Goal: Task Accomplishment & Management: Use online tool/utility

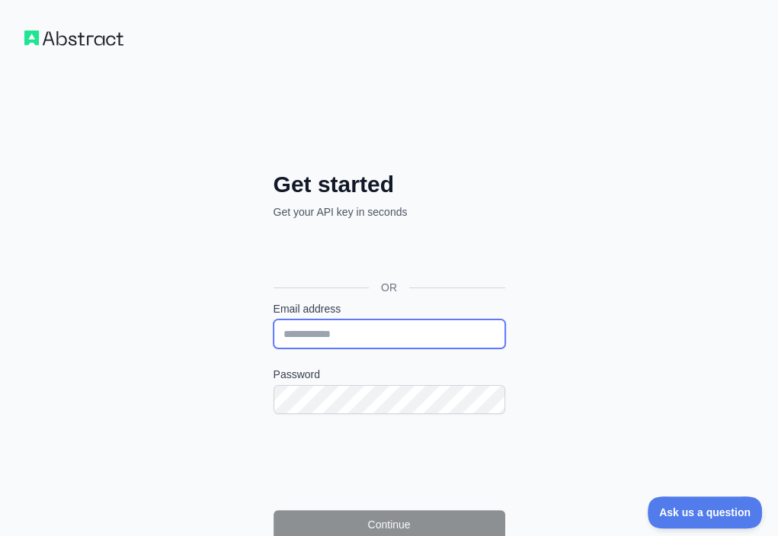
click at [274, 319] on input "Email address" at bounding box center [390, 333] width 232 height 29
paste input "**********"
type input "**********"
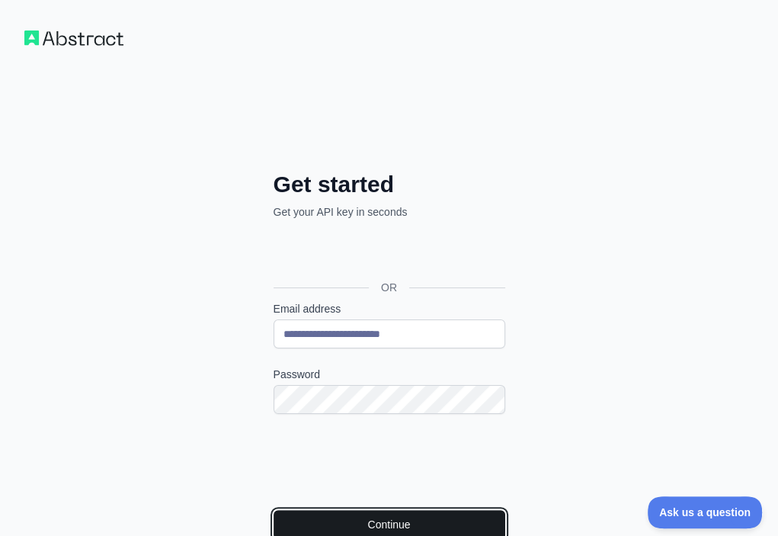
click at [282, 510] on button "Continue" at bounding box center [390, 524] width 232 height 29
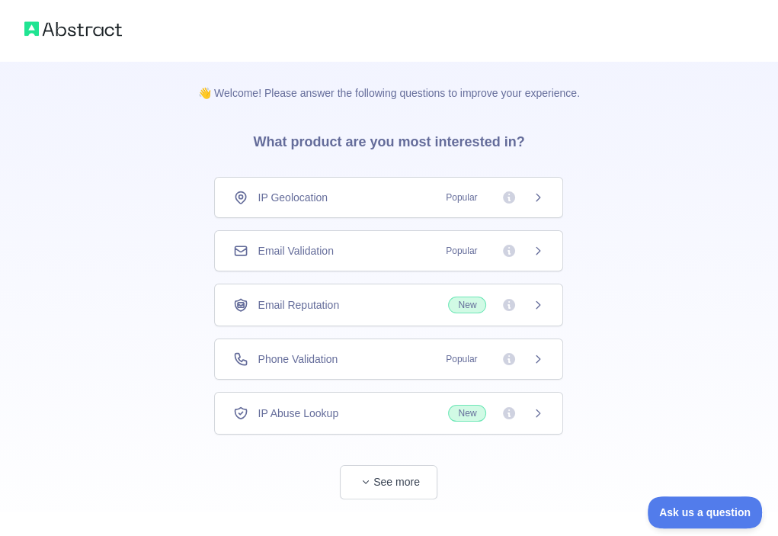
click at [368, 256] on div "Email Validation Popular" at bounding box center [388, 250] width 311 height 15
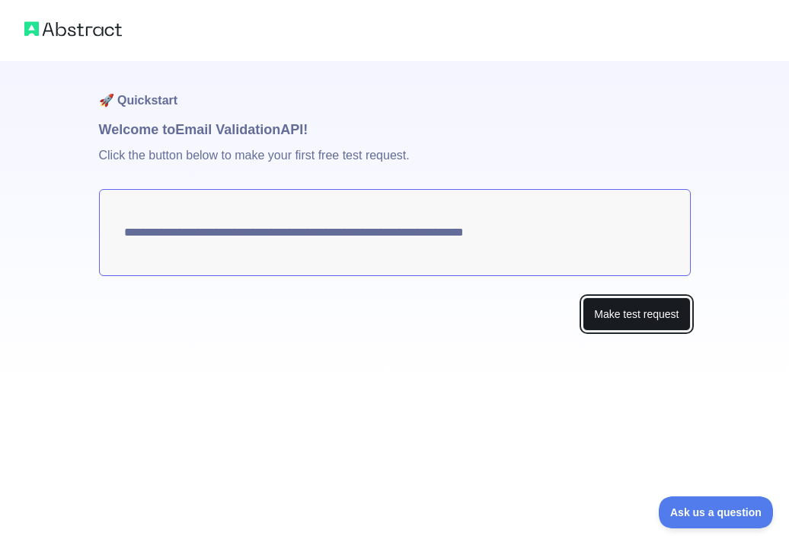
click at [656, 319] on button "Make test request" at bounding box center [636, 314] width 107 height 34
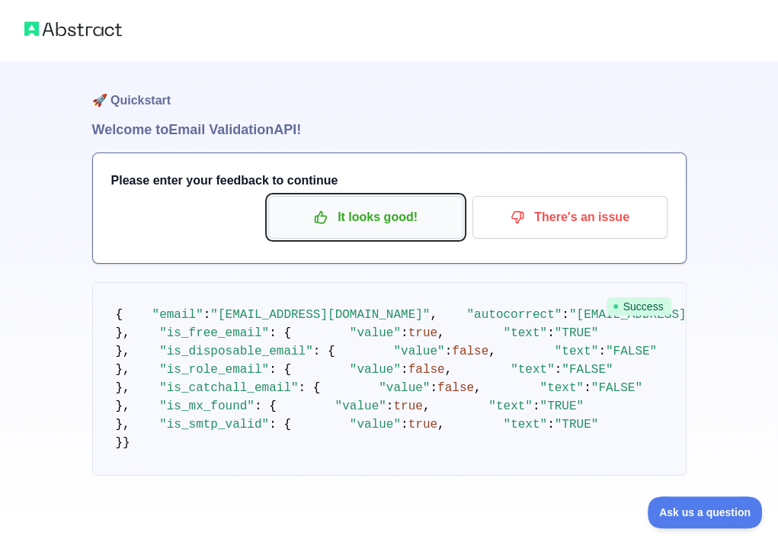
click at [434, 229] on p "It looks good!" at bounding box center [366, 217] width 172 height 26
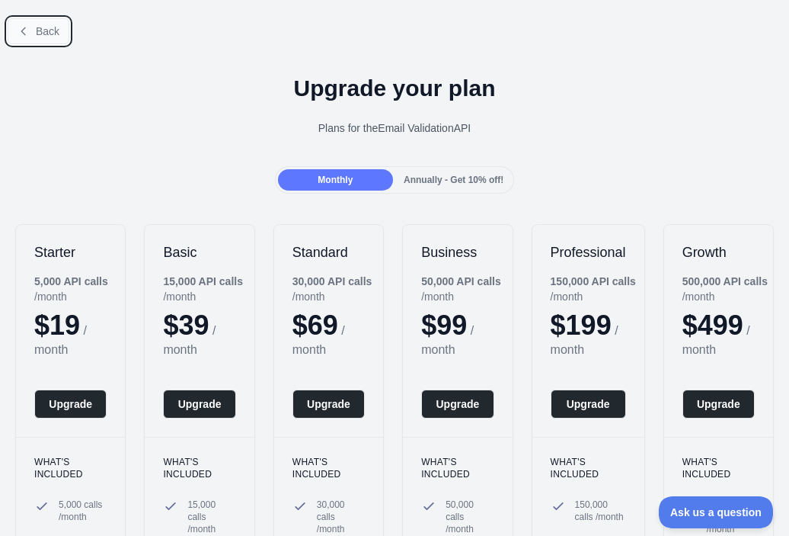
click at [56, 35] on span "Back" at bounding box center [48, 31] width 24 height 12
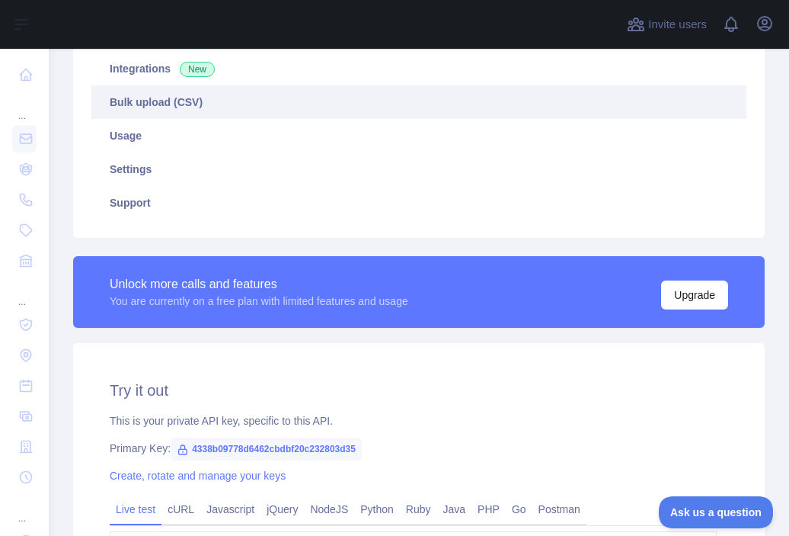
scroll to position [305, 0]
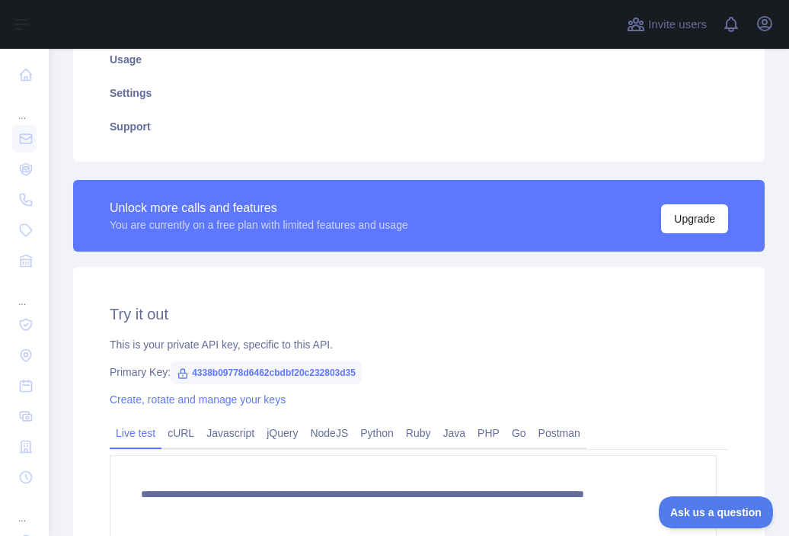
click at [331, 370] on span "4338b09778d6462cbdbf20c232803d35" at bounding box center [266, 372] width 191 height 23
copy span "4338b09778d6462cbdbf20c232803d35"
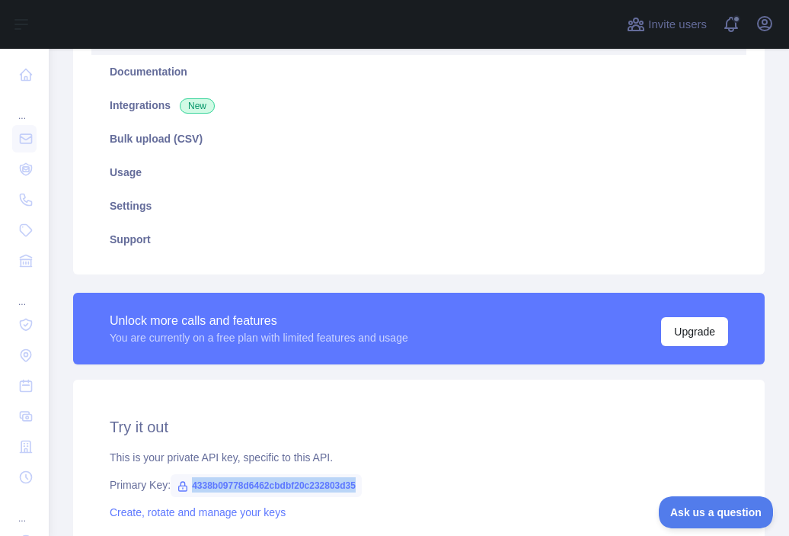
scroll to position [0, 0]
